Goal: Information Seeking & Learning: Learn about a topic

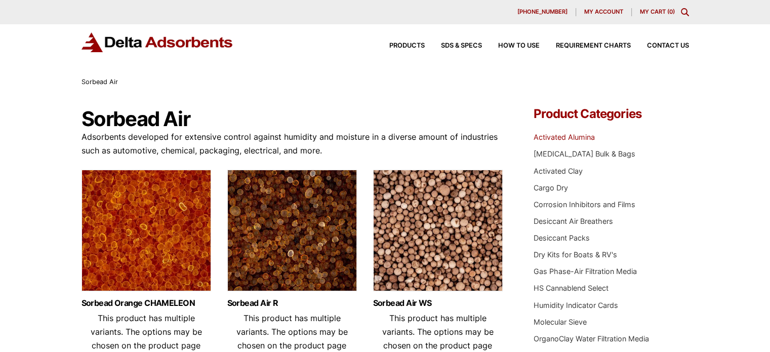
click at [590, 138] on link "Activated Alumina" at bounding box center [563, 137] width 61 height 9
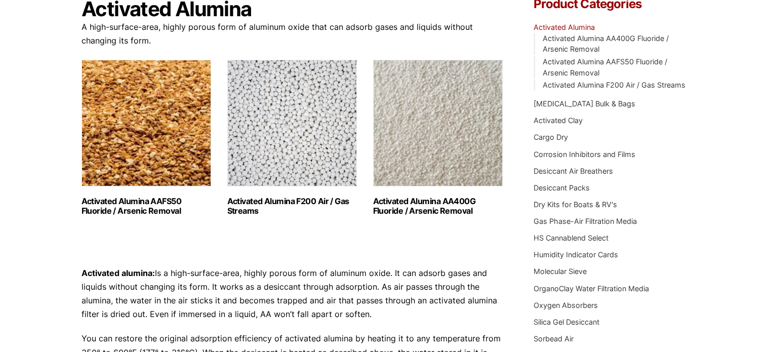
scroll to position [111, 0]
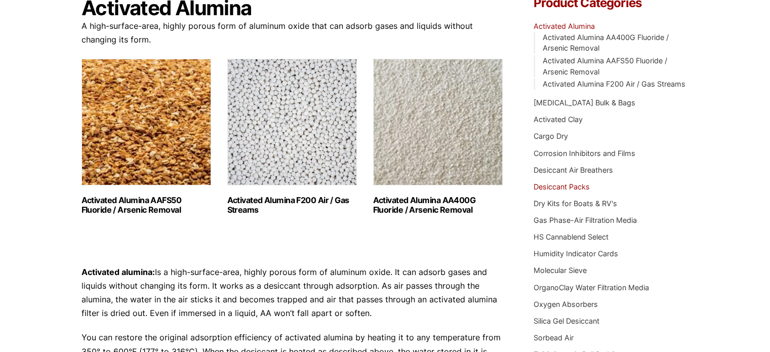
click at [581, 187] on link "Desiccant Packs" at bounding box center [561, 186] width 56 height 9
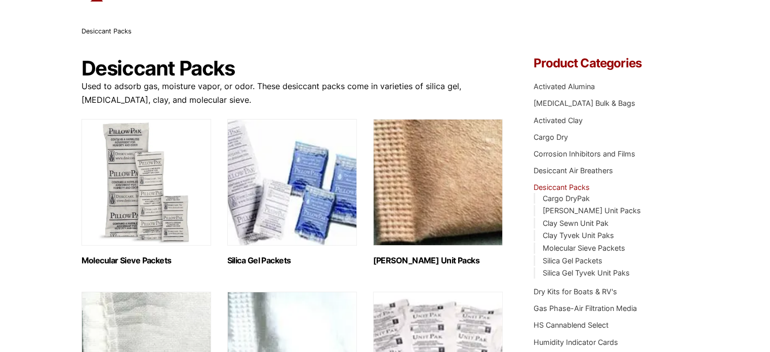
scroll to position [54, 0]
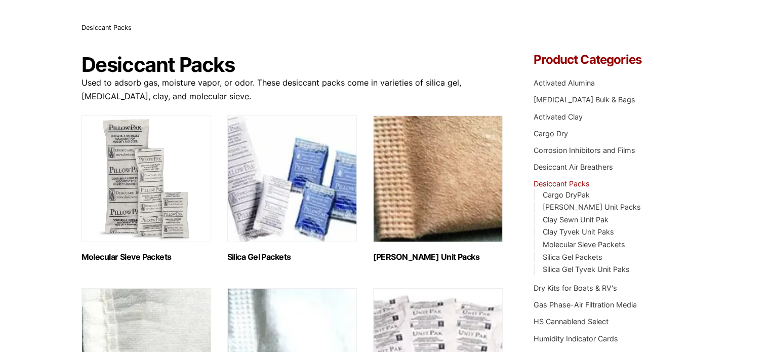
click at [595, 220] on link "Clay Sewn Unit Pak" at bounding box center [575, 219] width 66 height 9
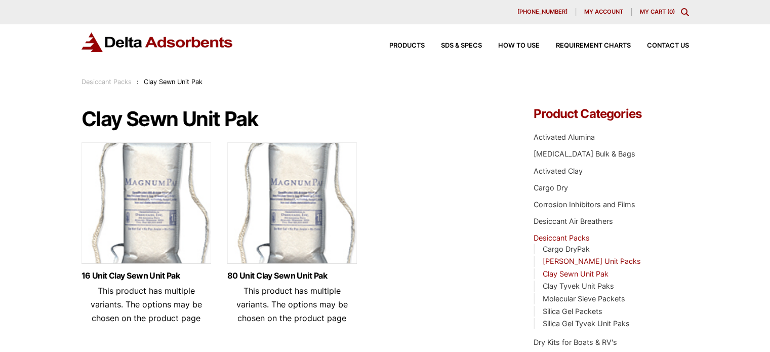
click at [571, 263] on link "[PERSON_NAME] Unit Packs" at bounding box center [591, 261] width 98 height 9
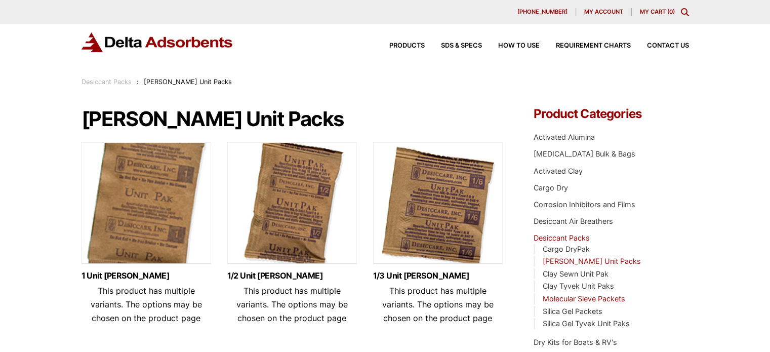
click at [583, 300] on link "Molecular Sieve Packets" at bounding box center [583, 298] width 82 height 9
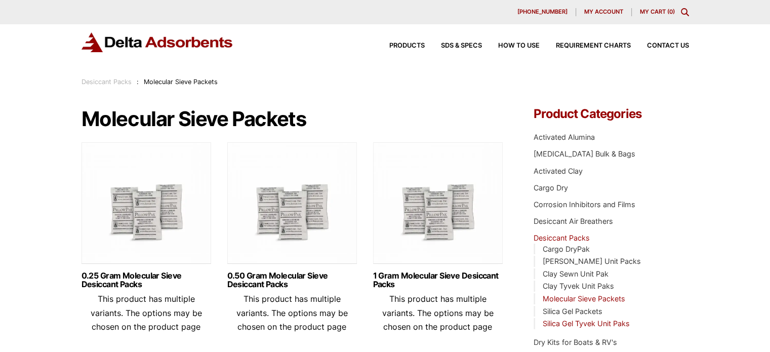
click at [583, 324] on link "Silica Gel Tyvek Unit Paks" at bounding box center [585, 323] width 87 height 9
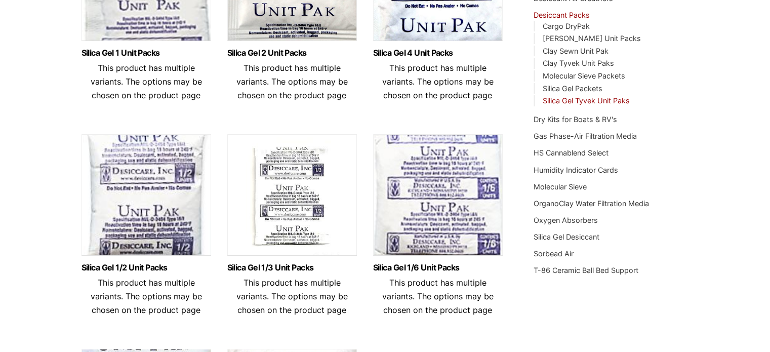
scroll to position [236, 0]
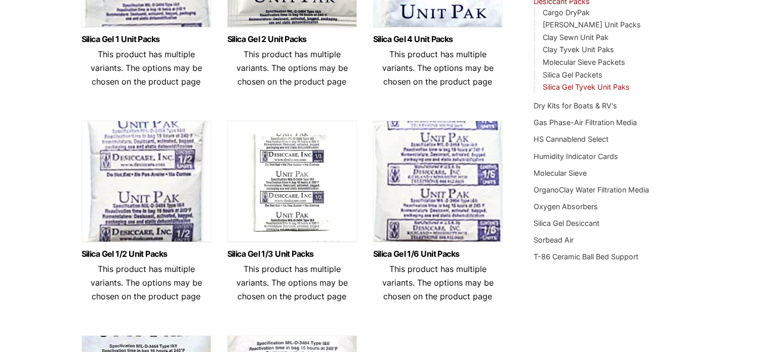
drag, startPoint x: 775, startPoint y: 101, endPoint x: 775, endPoint y: 179, distance: 78.4
click at [769, 179] on html "Our website has detected that you are using an outdated browser that will preve…" at bounding box center [385, 267] width 770 height 1006
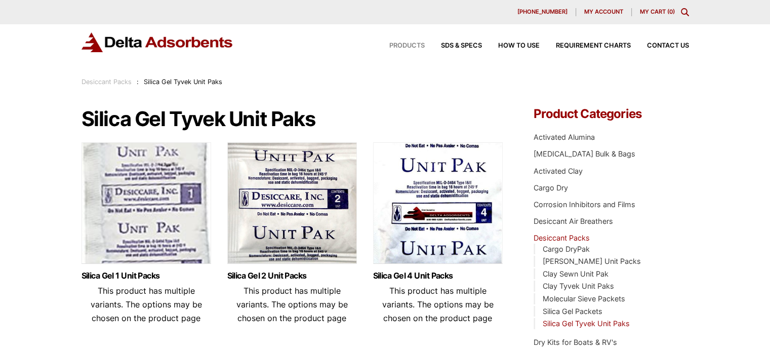
click at [385, 43] on div "Products" at bounding box center [399, 46] width 52 height 7
